Goal: Share content

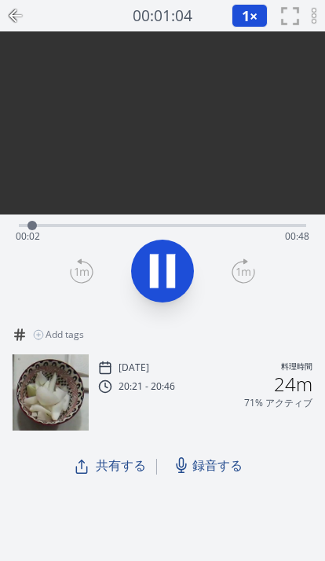
click at [13, 13] on icon at bounding box center [12, 15] width 5 height 11
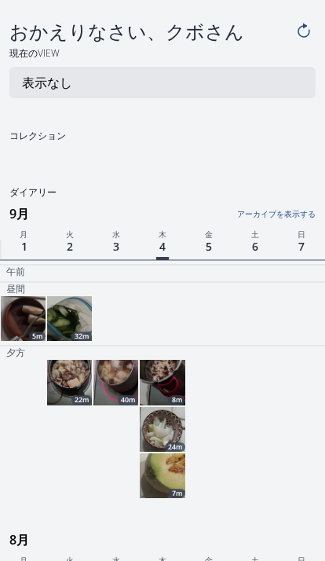
click at [18, 19] on h4 "おかえりなさい、クボさん" at bounding box center [150, 31] width 283 height 25
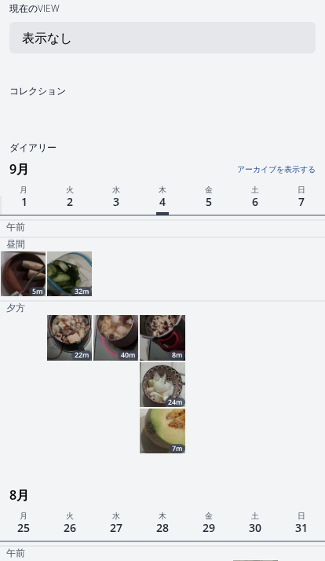
scroll to position [44, 0]
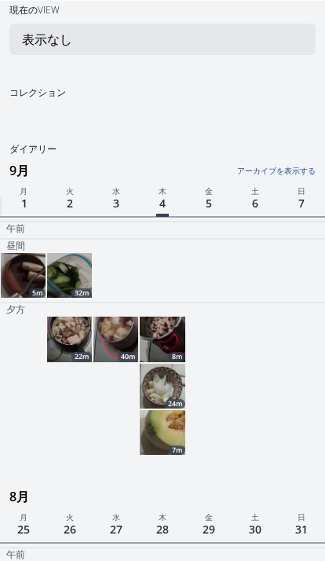
click at [70, 335] on img at bounding box center [69, 338] width 45 height 45
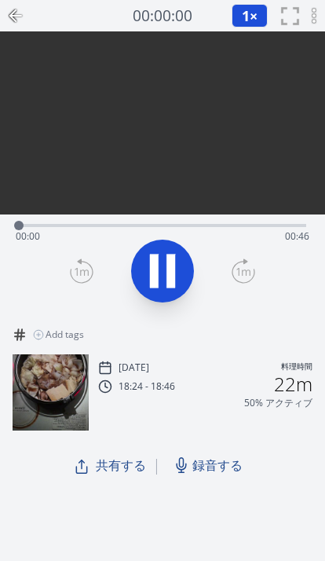
click at [18, 16] on icon at bounding box center [15, 16] width 11 height 0
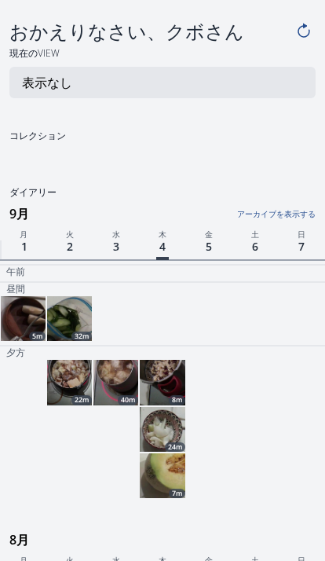
scroll to position [43, 0]
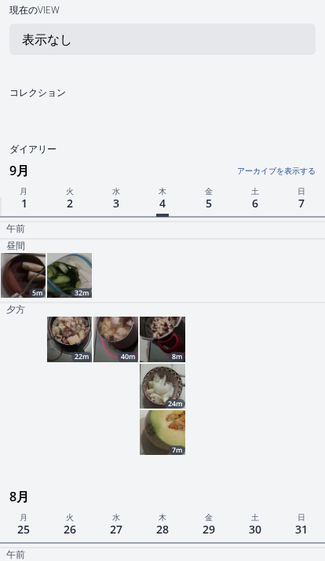
click at [113, 335] on img at bounding box center [115, 339] width 45 height 45
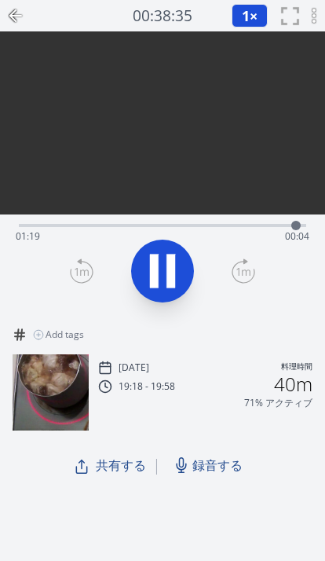
click at [210, 468] on span "録音する" at bounding box center [217, 465] width 50 height 19
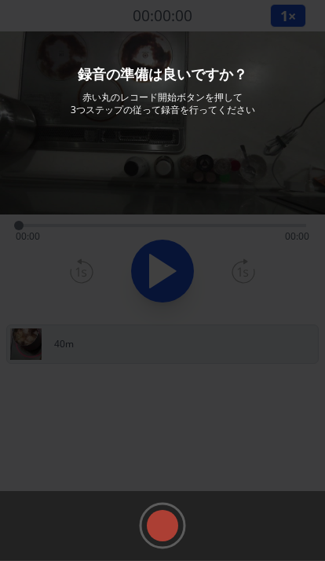
click at [163, 524] on rect at bounding box center [163, 526] width 24 height 24
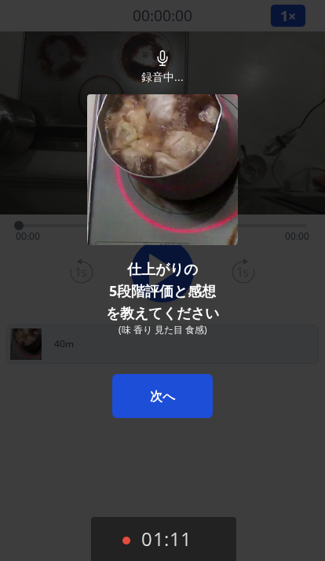
click at [159, 544] on button "01:11" at bounding box center [163, 540] width 145 height 46
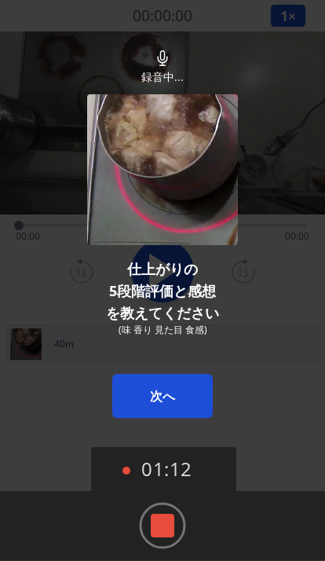
click at [174, 522] on rect at bounding box center [163, 526] width 24 height 24
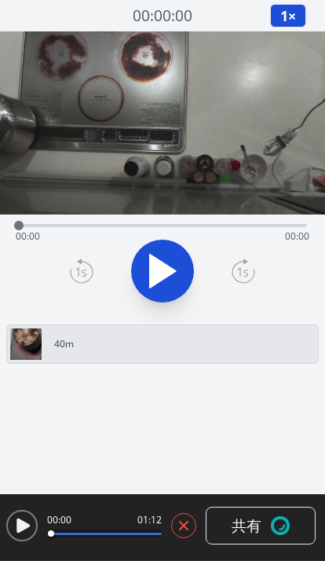
click at [253, 526] on span "共有" at bounding box center [247, 525] width 30 height 23
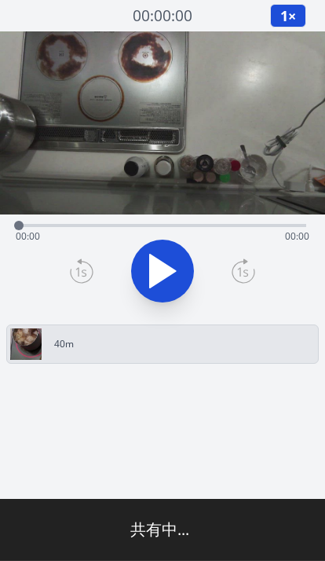
type input "**********"
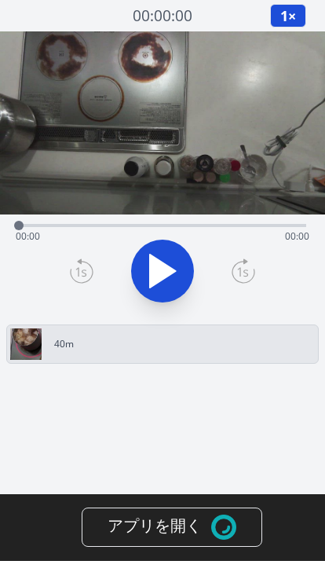
click at [225, 525] on img at bounding box center [223, 526] width 25 height 25
